Goal: Book appointment/travel/reservation

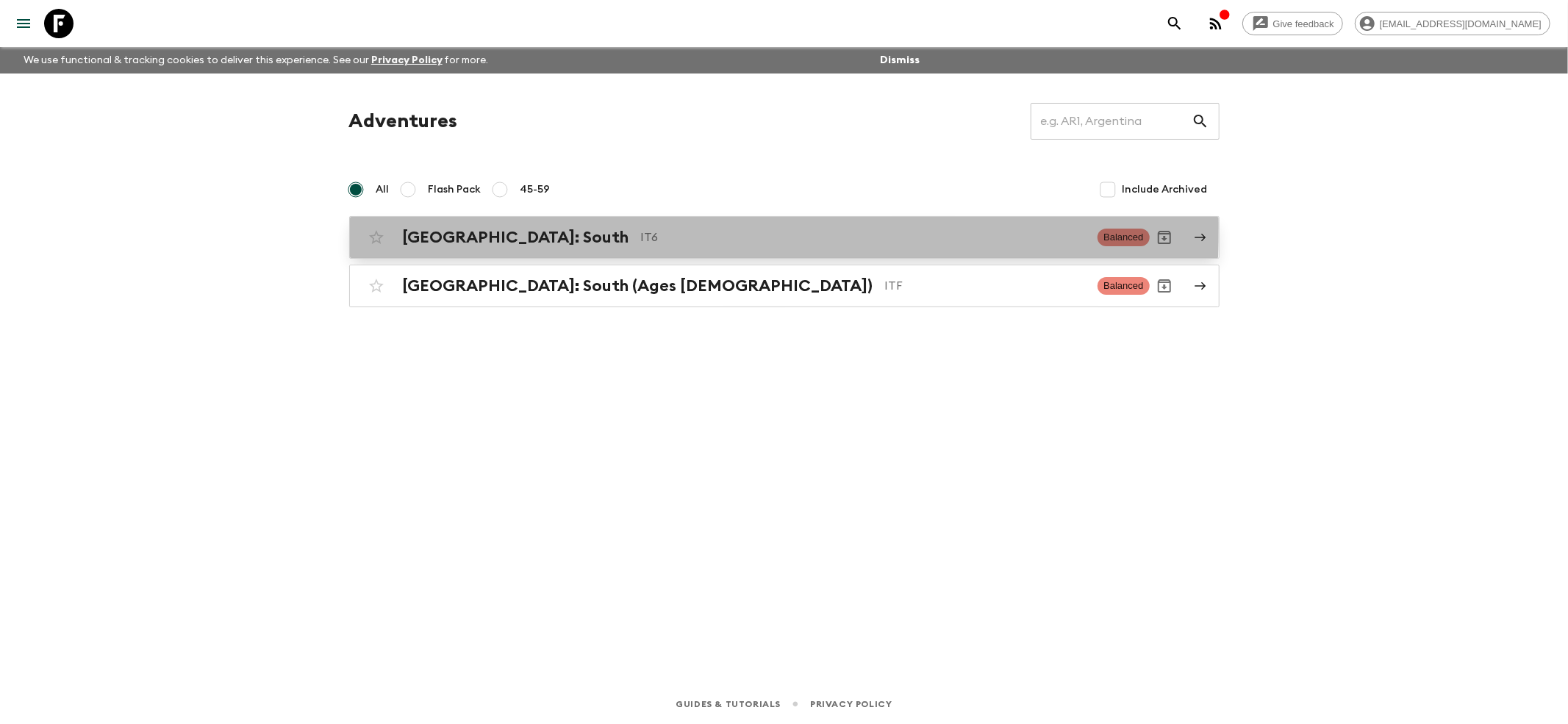
click at [394, 227] on div "[GEOGRAPHIC_DATA]: South IT6 Balanced" at bounding box center [756, 237] width 789 height 30
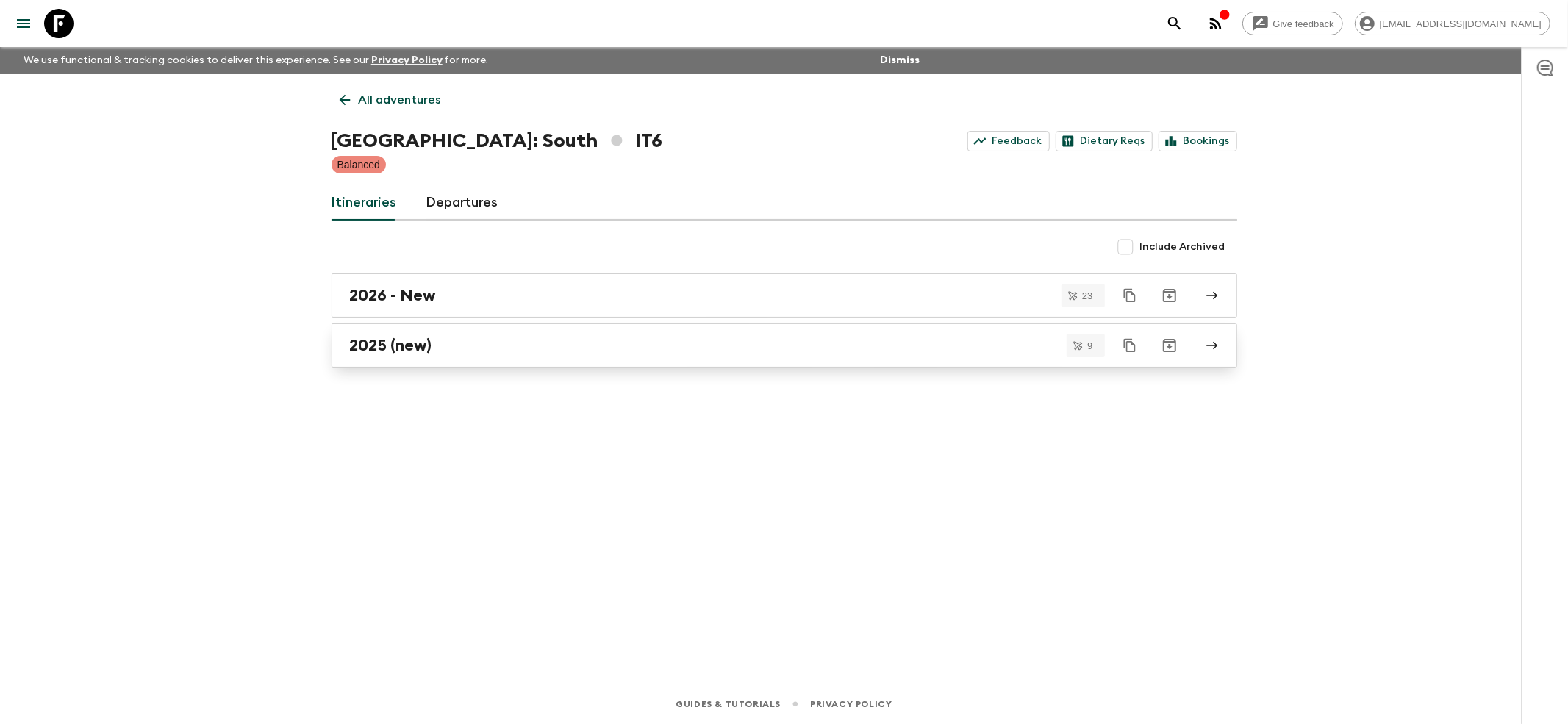
click at [360, 348] on h2 "2025 (new)" at bounding box center [391, 345] width 83 height 19
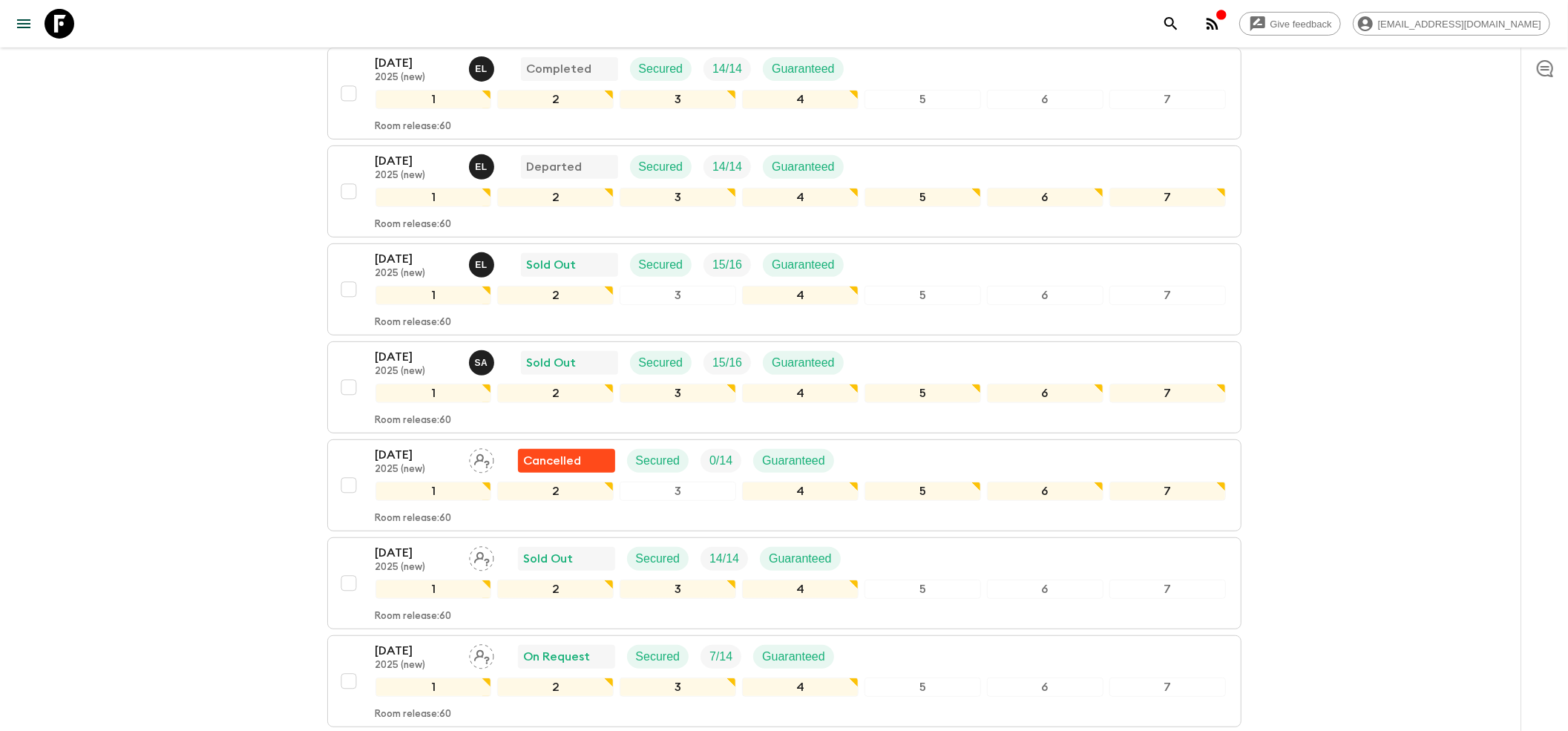
scroll to position [594, 0]
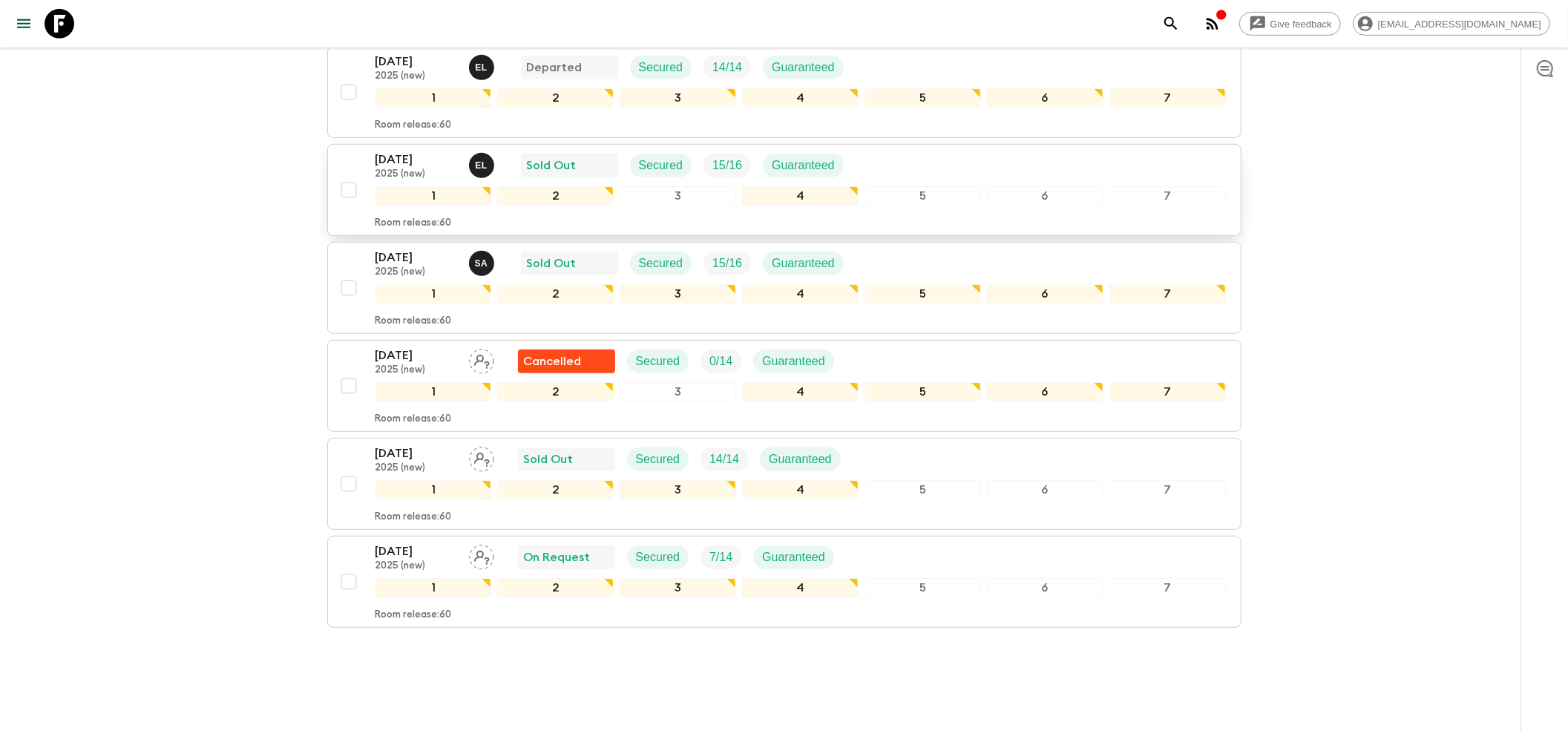
click at [393, 151] on p "[DATE]" at bounding box center [416, 159] width 82 height 18
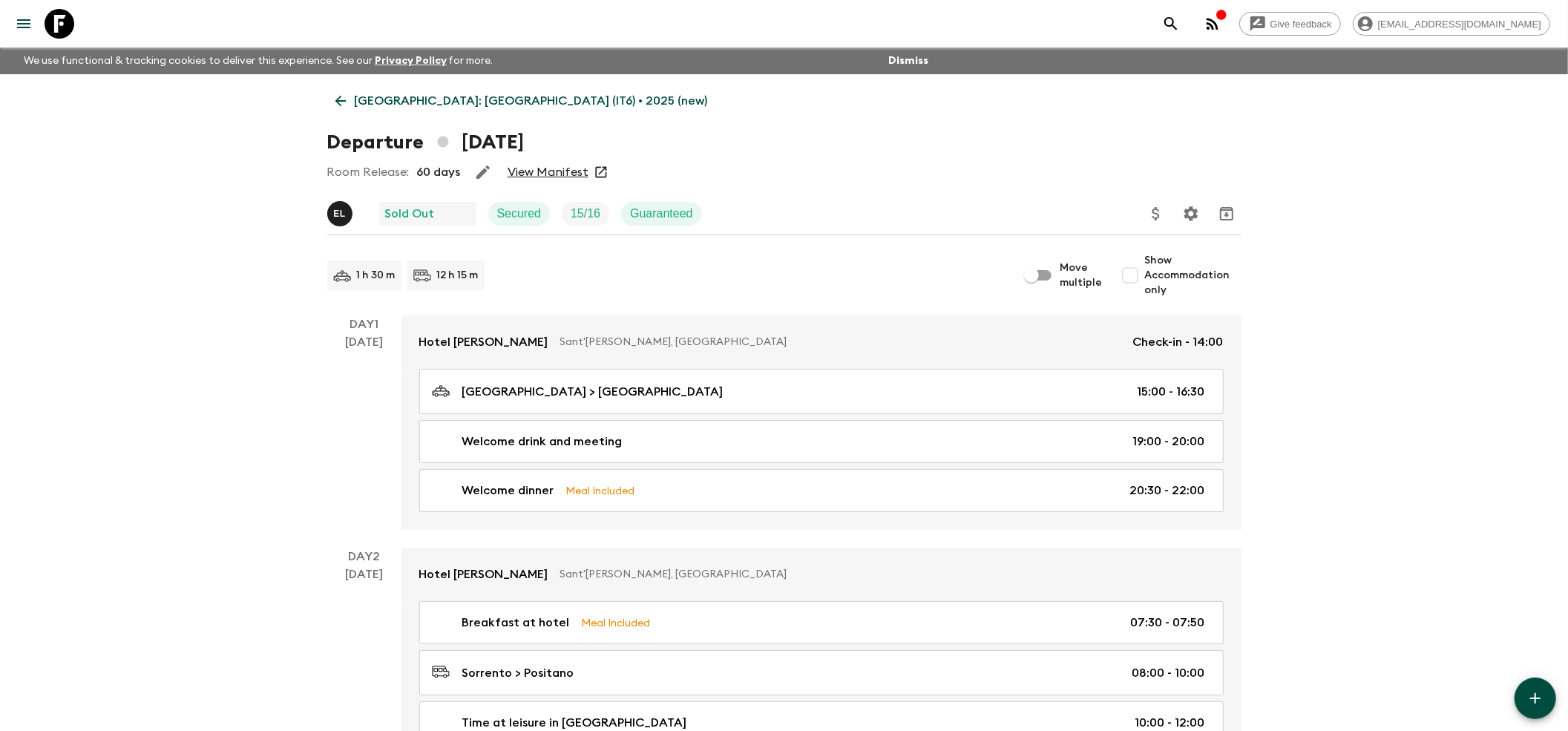
click at [553, 166] on link "View Manifest" at bounding box center [548, 171] width 81 height 15
